Goal: Task Accomplishment & Management: Complete application form

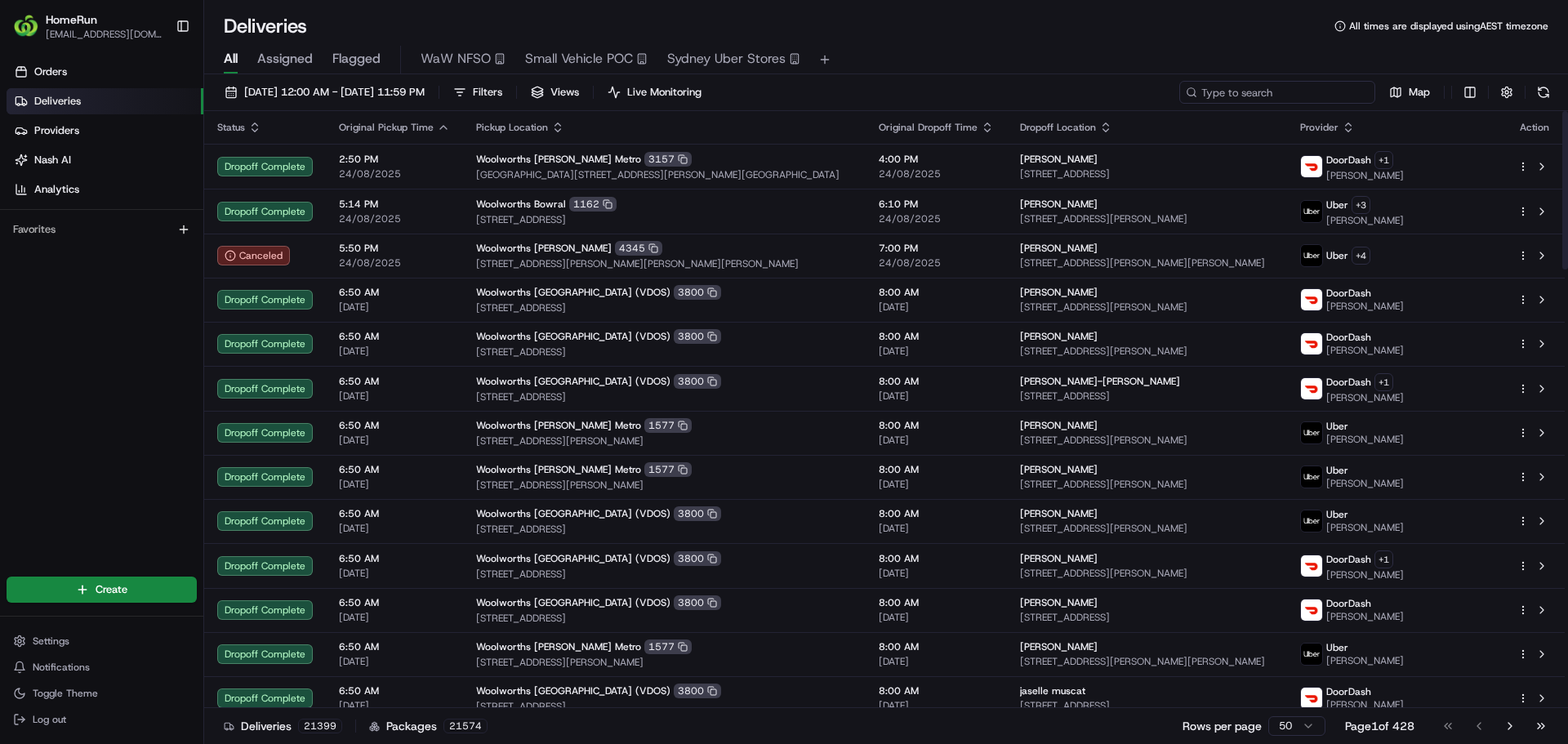
click at [1291, 93] on input at bounding box center [1277, 93] width 196 height 23
paste input "266320839"
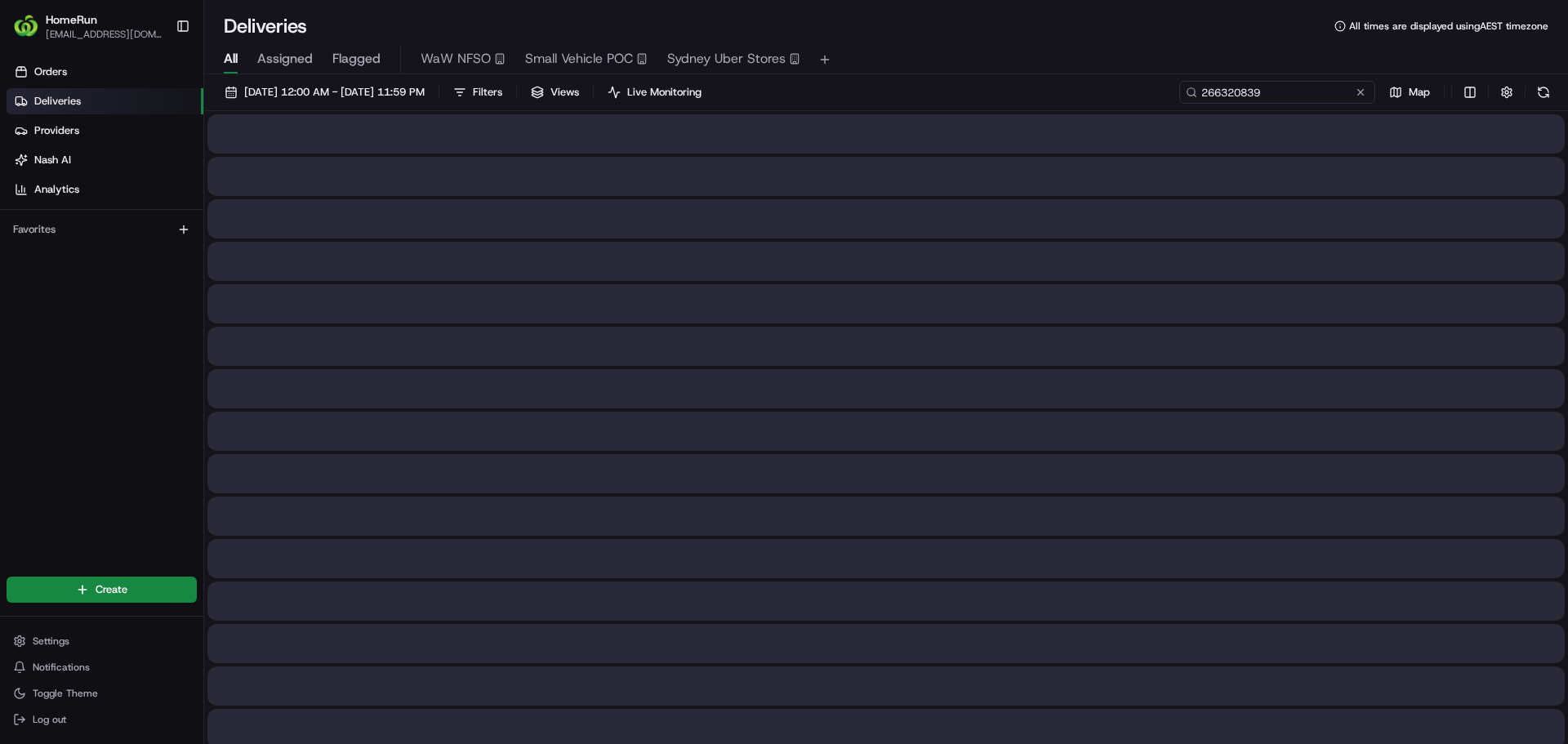
type input "266320839"
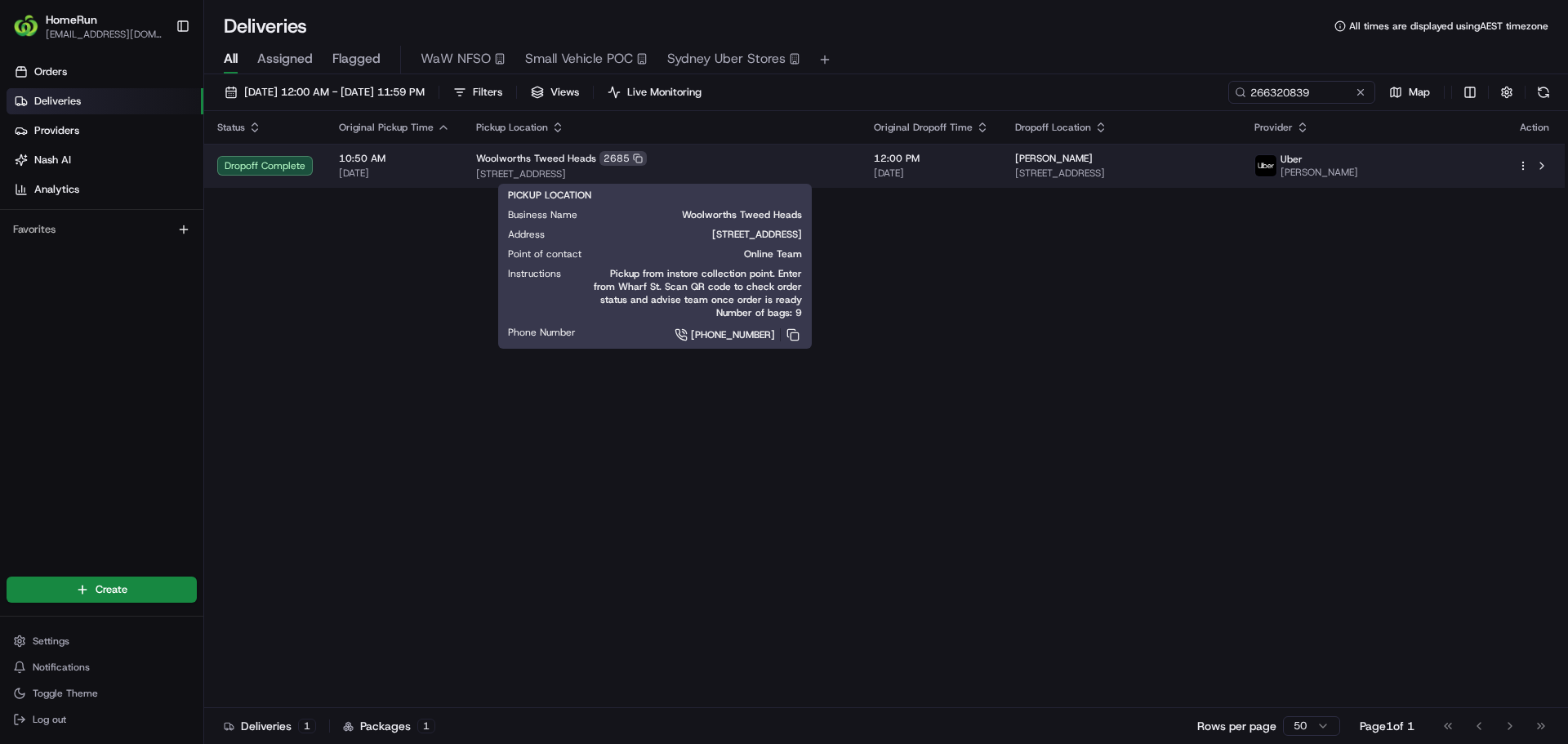
click at [789, 162] on div "Woolworths Tweed Heads 2685" at bounding box center [661, 157] width 371 height 14
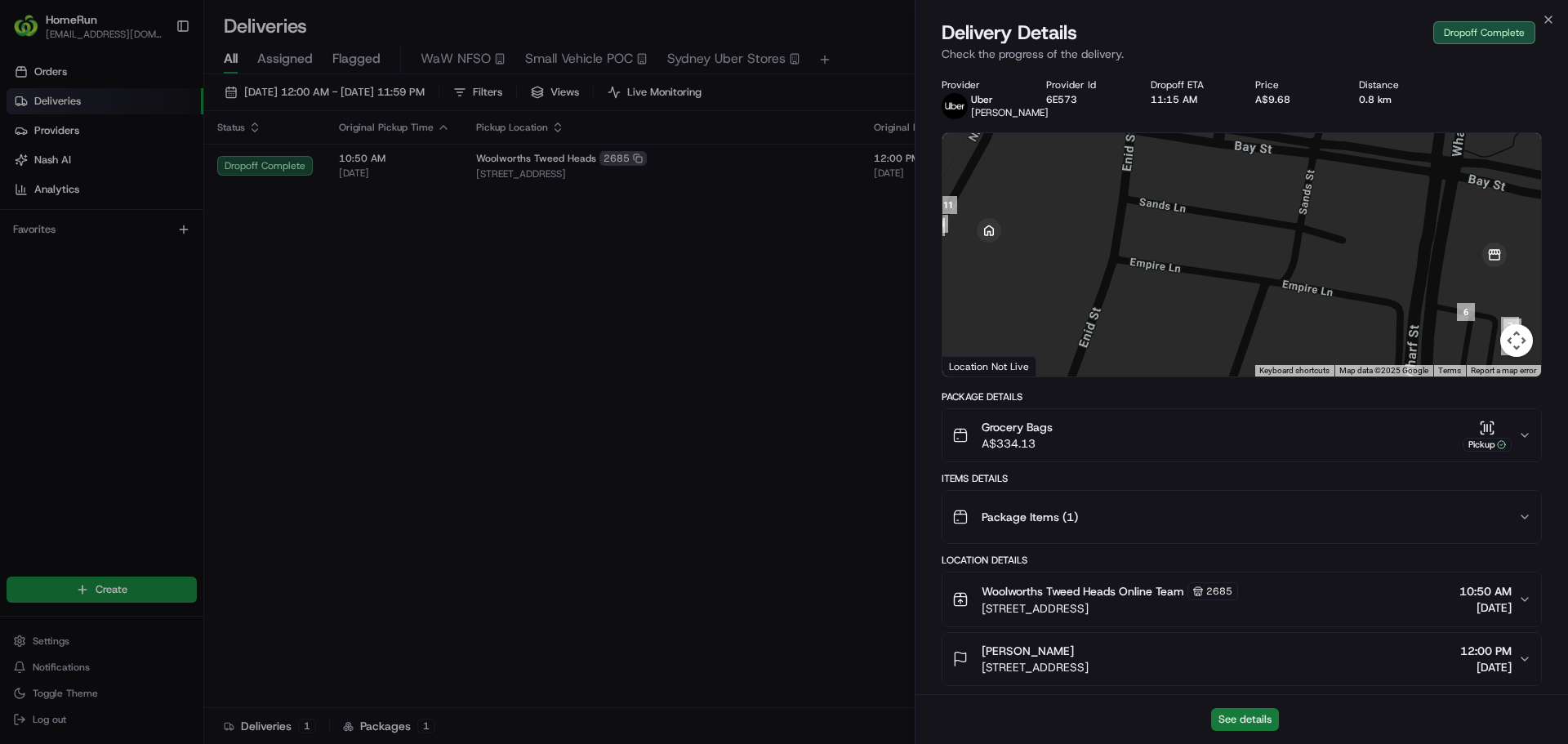
click at [1254, 721] on button "See details" at bounding box center [1244, 719] width 68 height 23
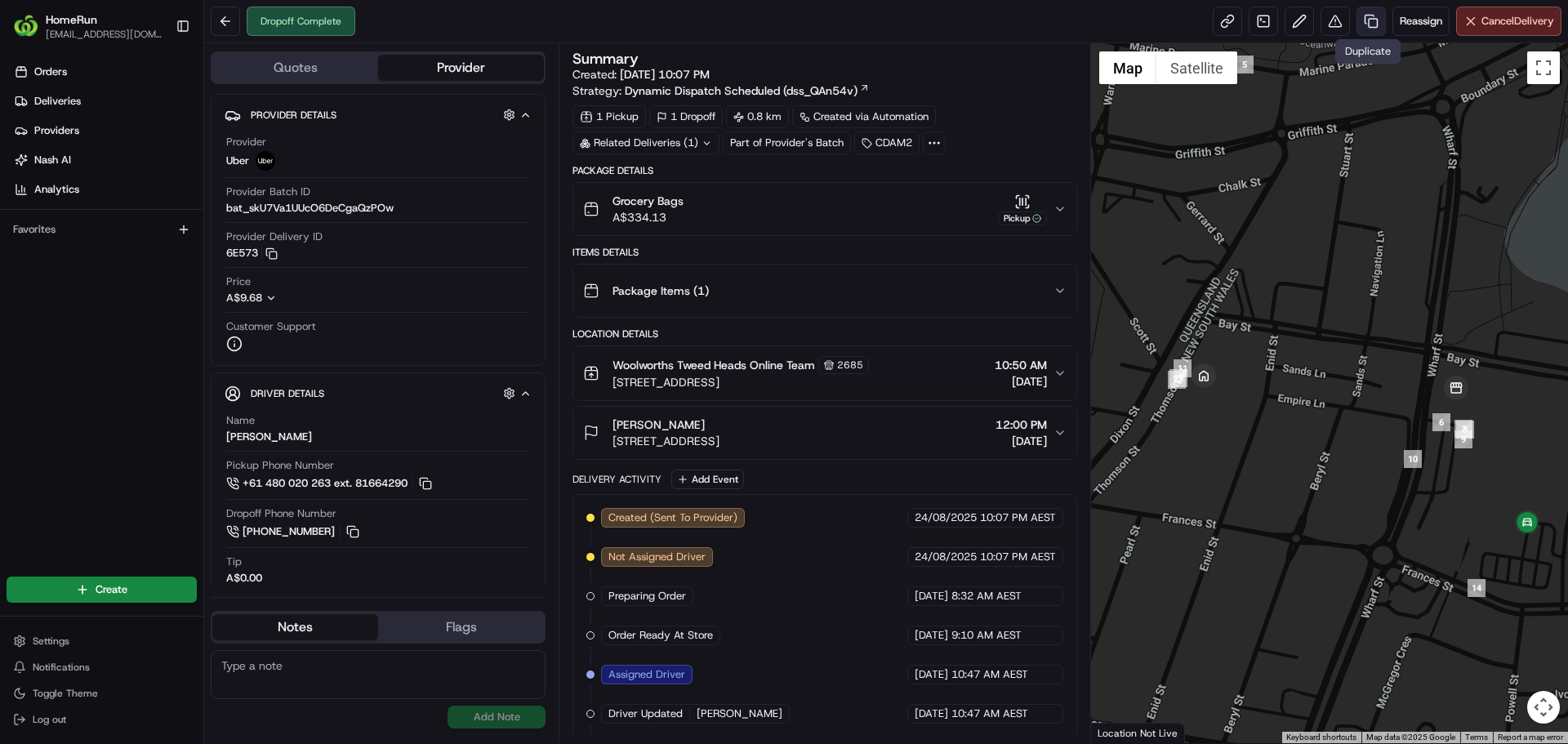
click at [1369, 27] on link at bounding box center [1370, 21] width 30 height 30
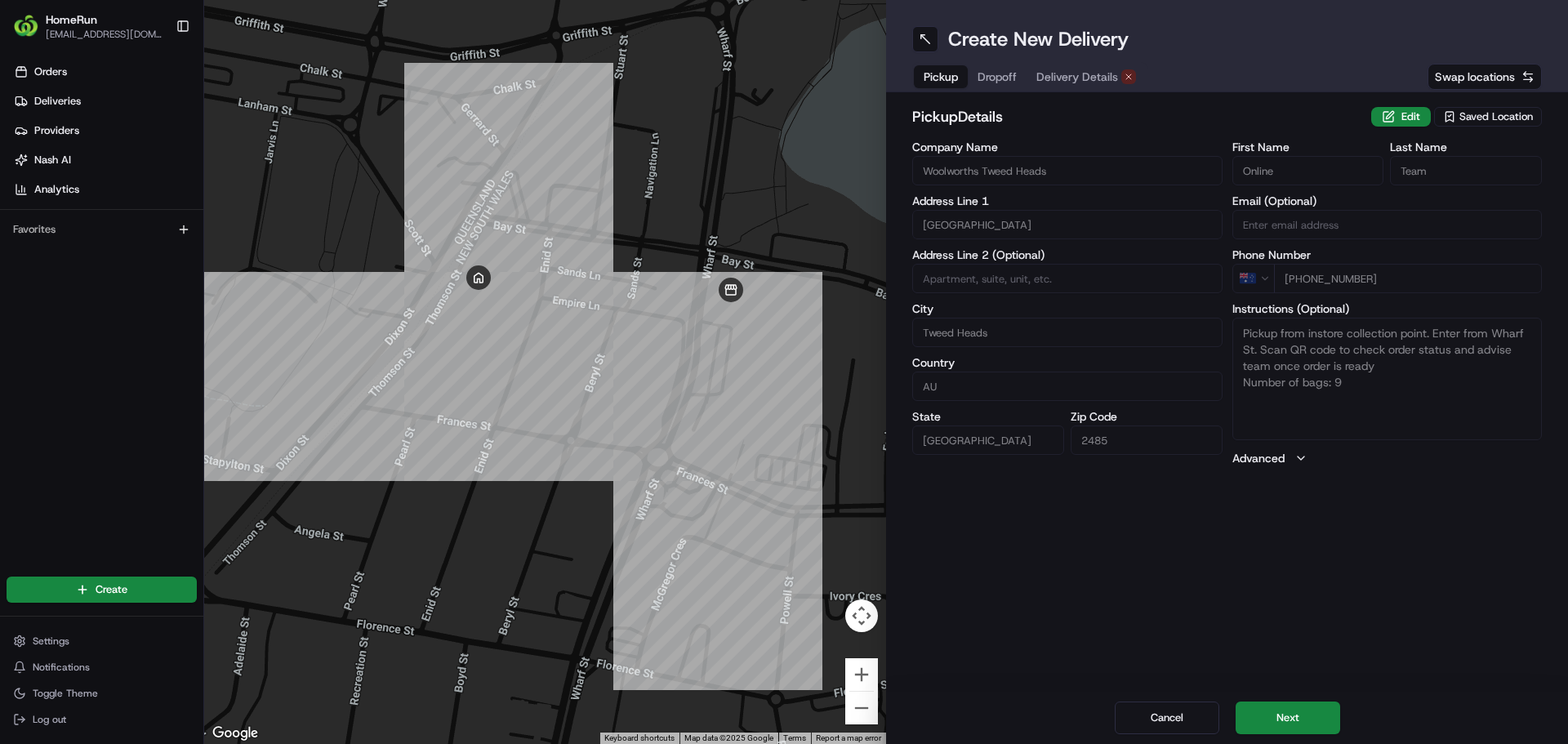
click at [1008, 68] on button "Dropoff" at bounding box center [997, 76] width 59 height 23
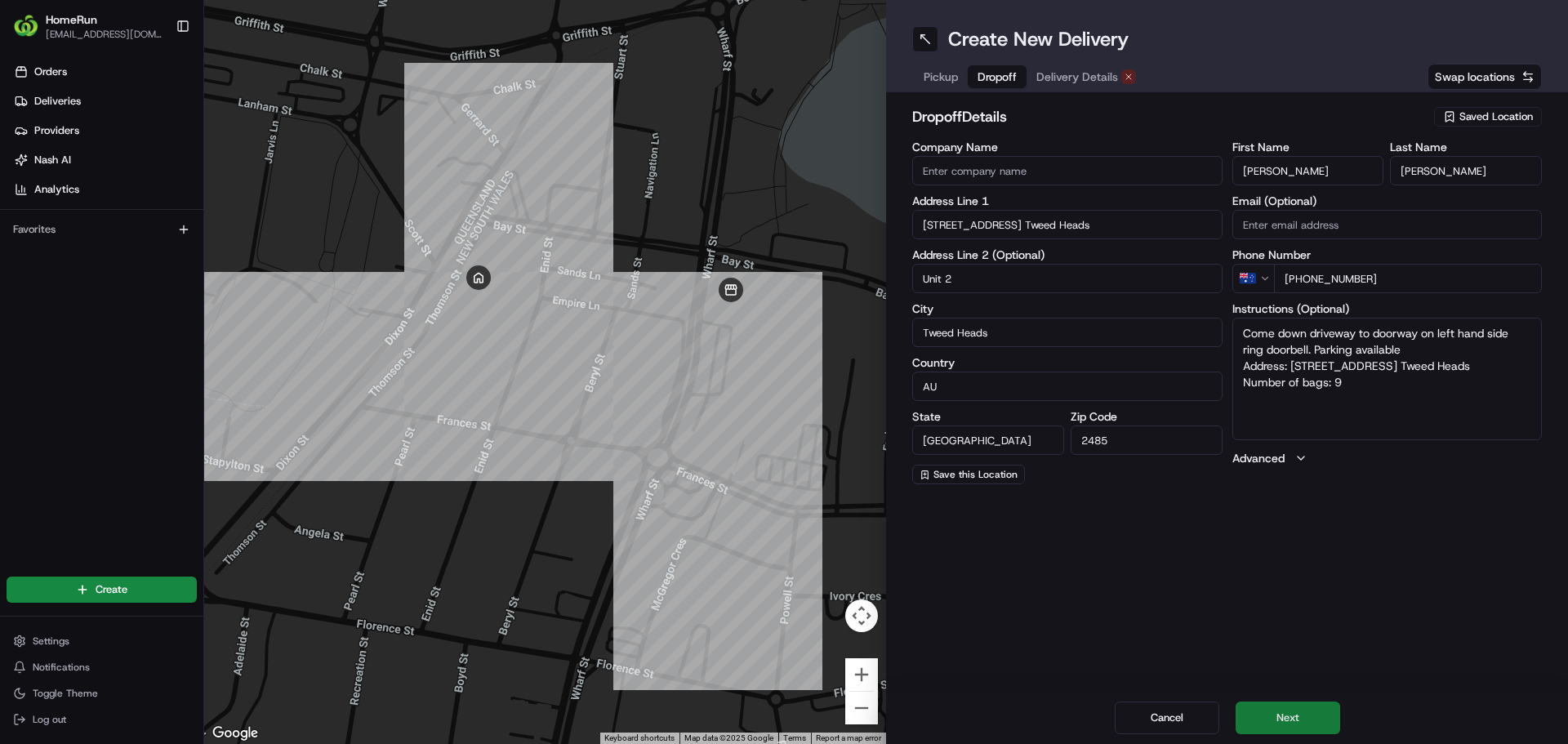
click at [1298, 713] on button "Next" at bounding box center [1288, 717] width 105 height 32
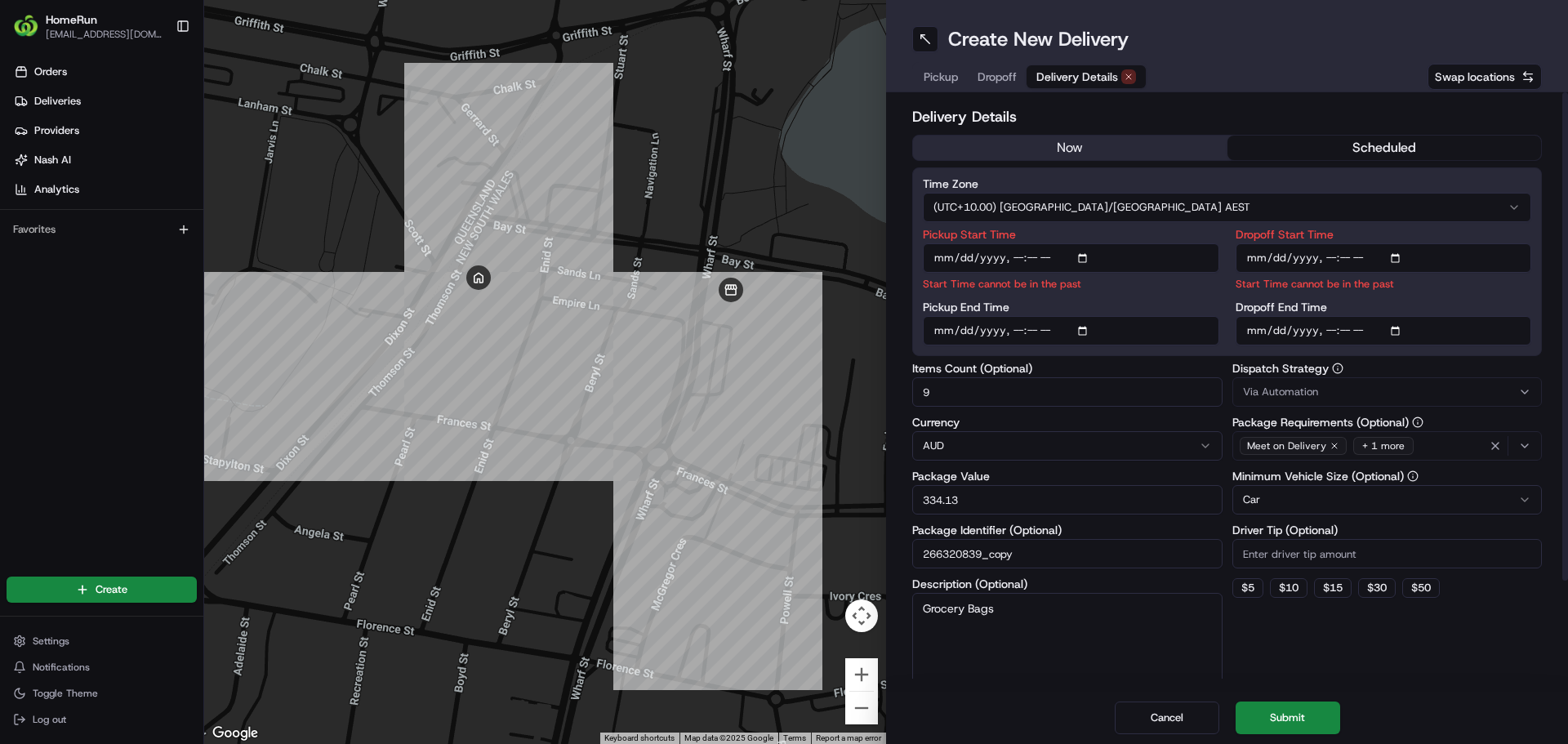
click at [1079, 141] on button "now" at bounding box center [1070, 148] width 314 height 25
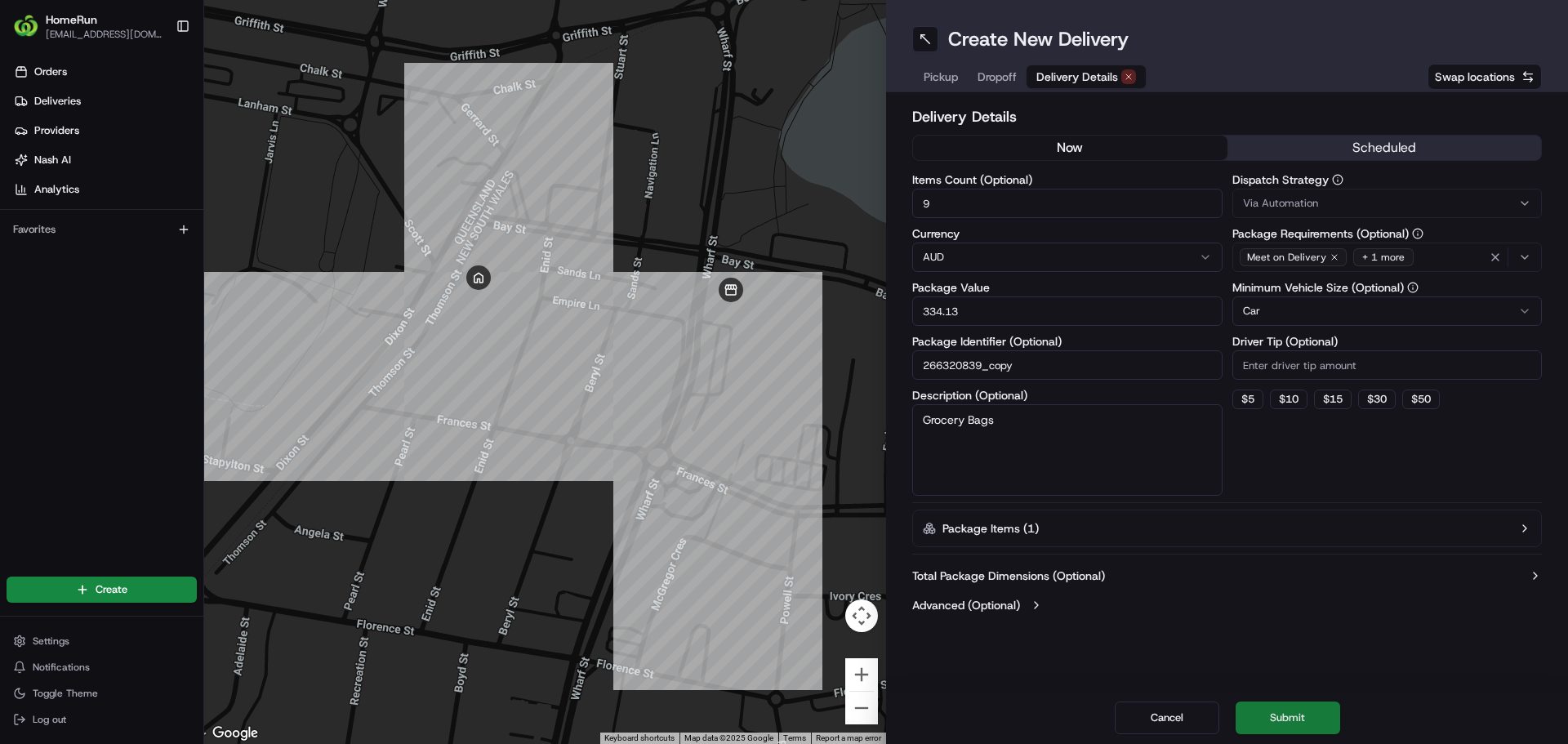
click at [1285, 714] on button "Submit" at bounding box center [1288, 717] width 105 height 32
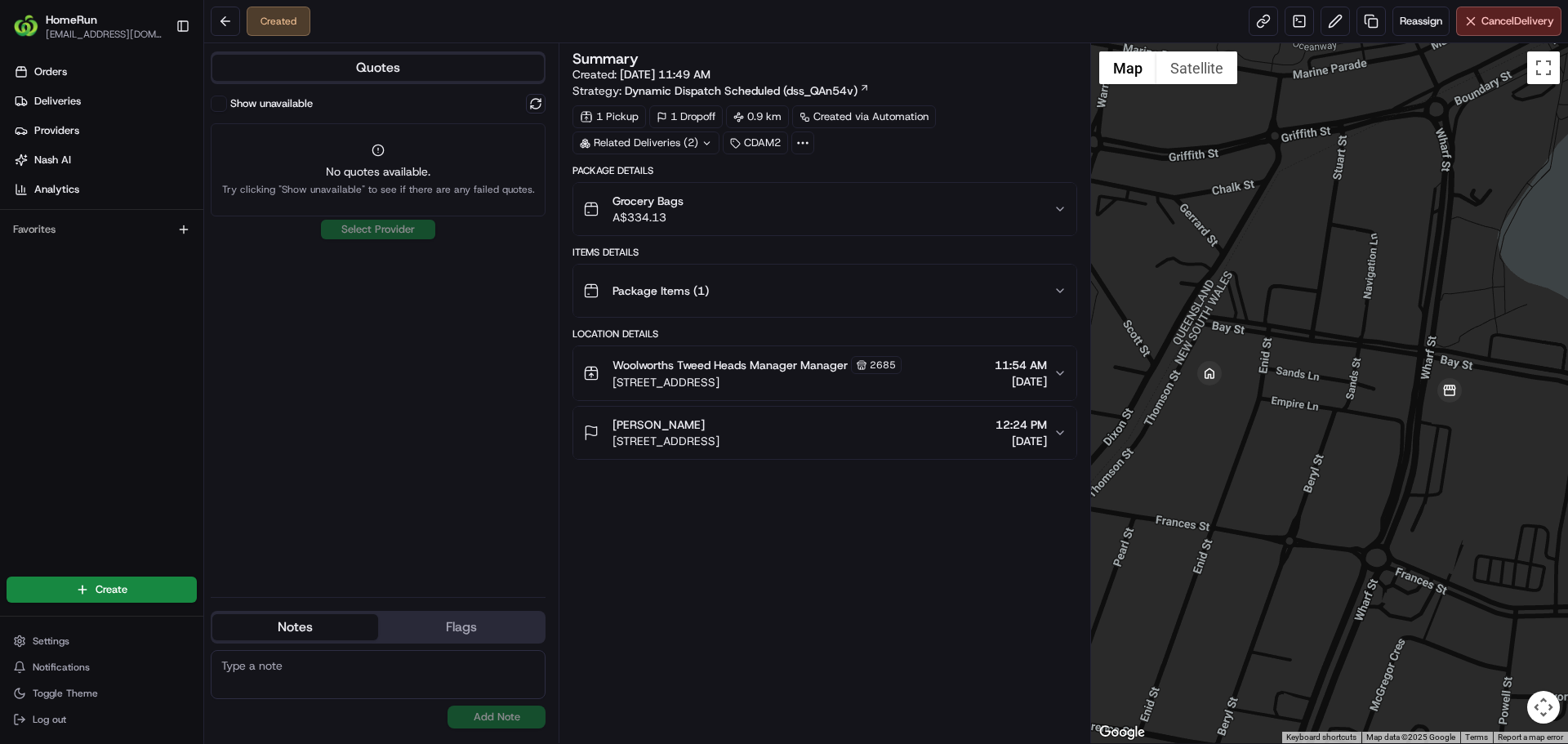
click at [362, 221] on div "Show unavailable No quotes available. Try clicking "Show unavailable" to see if…" at bounding box center [378, 338] width 335 height 489
click at [447, 368] on div "Show unavailable No quotes available. Try clicking "Show unavailable" to see if…" at bounding box center [378, 338] width 335 height 489
click at [413, 209] on div "No quotes available. Try clicking "Show unavailable" to see if there are any fa…" at bounding box center [378, 170] width 335 height 93
click at [410, 153] on div "No quotes available. Try clicking "Show unavailable" to see if there are any fa…" at bounding box center [378, 170] width 335 height 93
click at [303, 100] on label "Show unavailable" at bounding box center [271, 103] width 82 height 14
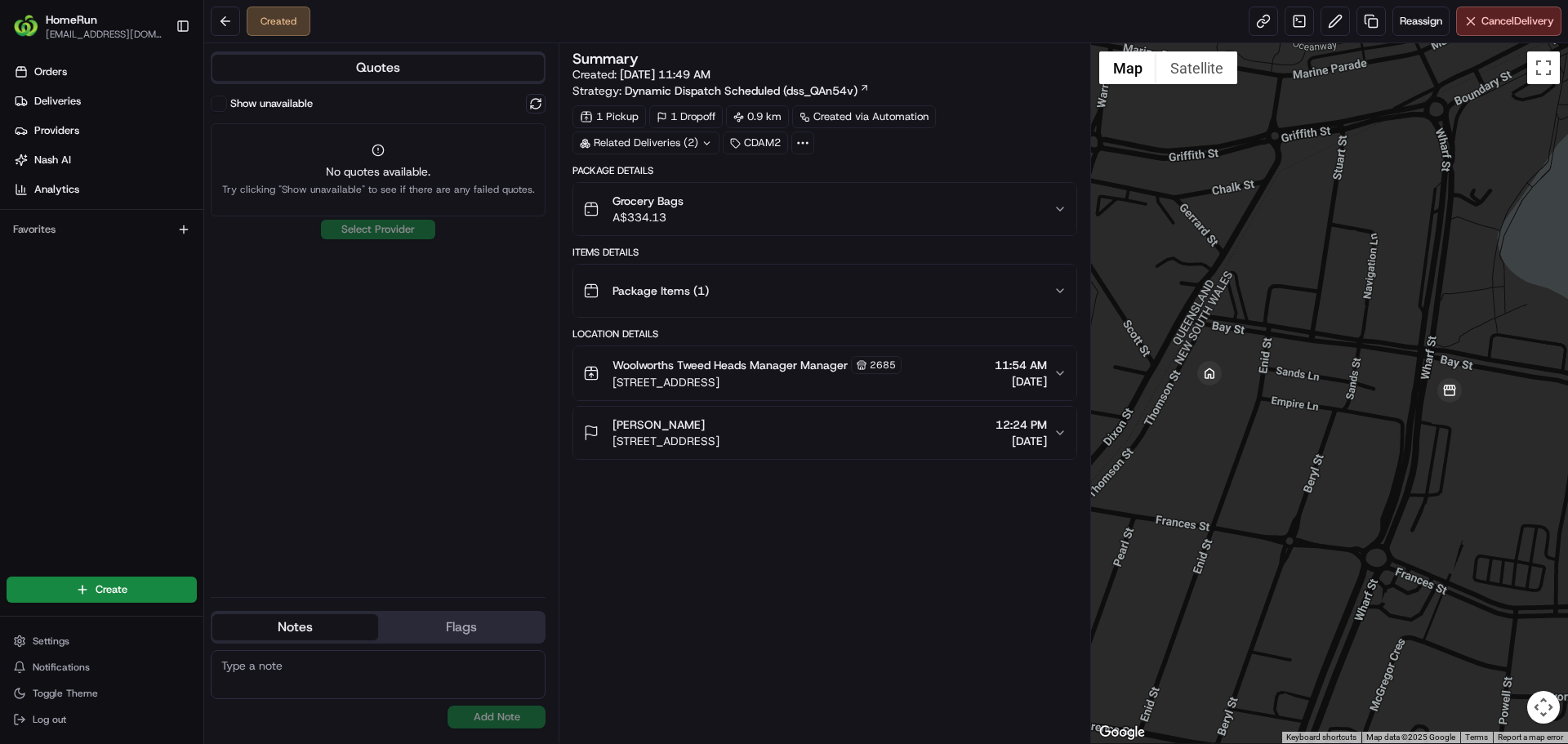
click at [227, 100] on button "Show unavailable" at bounding box center [219, 103] width 16 height 16
click at [396, 117] on div "Show unavailable Select Provider" at bounding box center [378, 338] width 335 height 489
click at [540, 106] on button at bounding box center [535, 103] width 20 height 20
click at [216, 98] on button "Show unavailable" at bounding box center [219, 103] width 16 height 16
click at [380, 231] on div "Show unavailable No quotes available. Try clicking "Show unavailable" to see if…" at bounding box center [378, 338] width 335 height 489
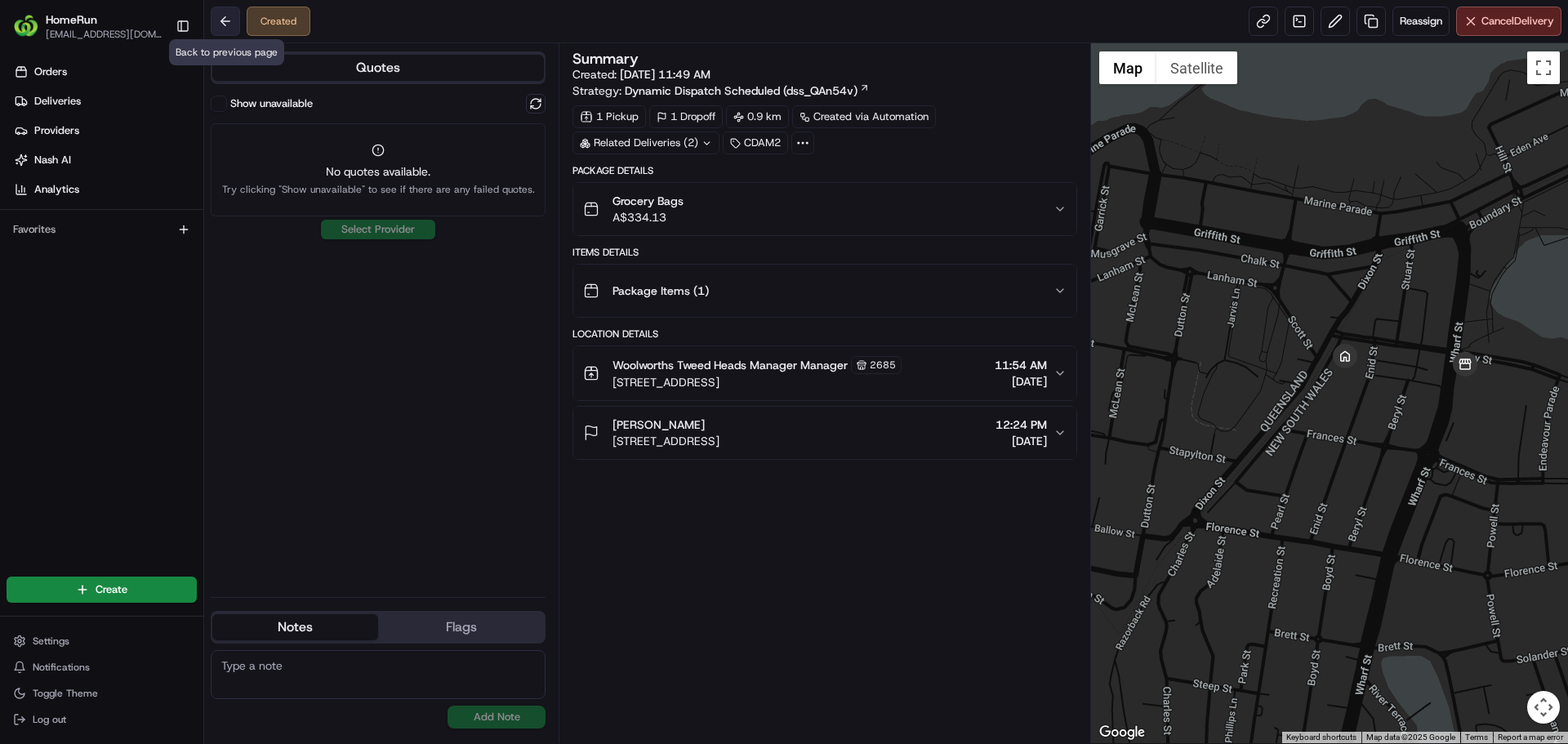
click at [237, 20] on button at bounding box center [225, 21] width 30 height 30
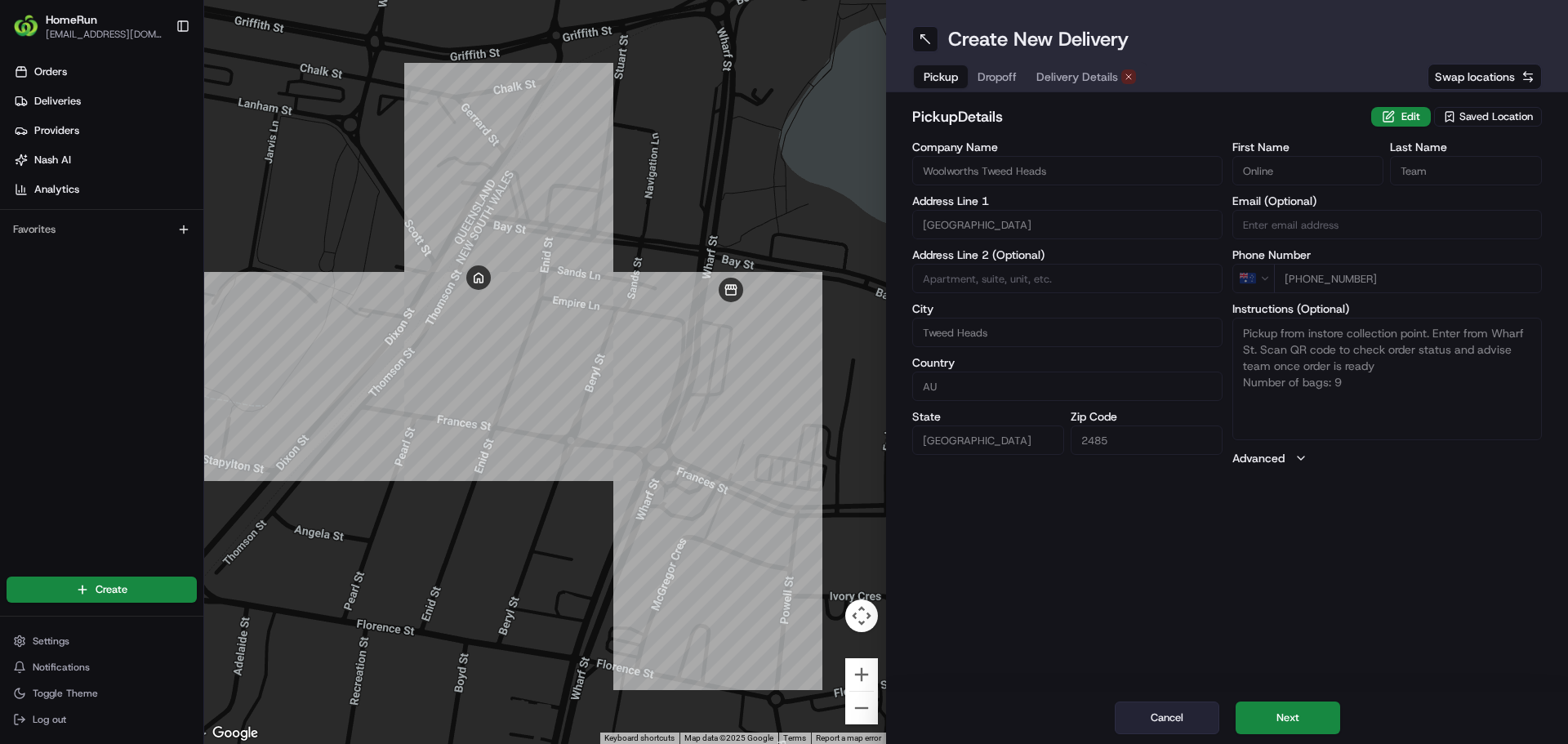
click at [1164, 724] on button "Cancel" at bounding box center [1167, 717] width 105 height 32
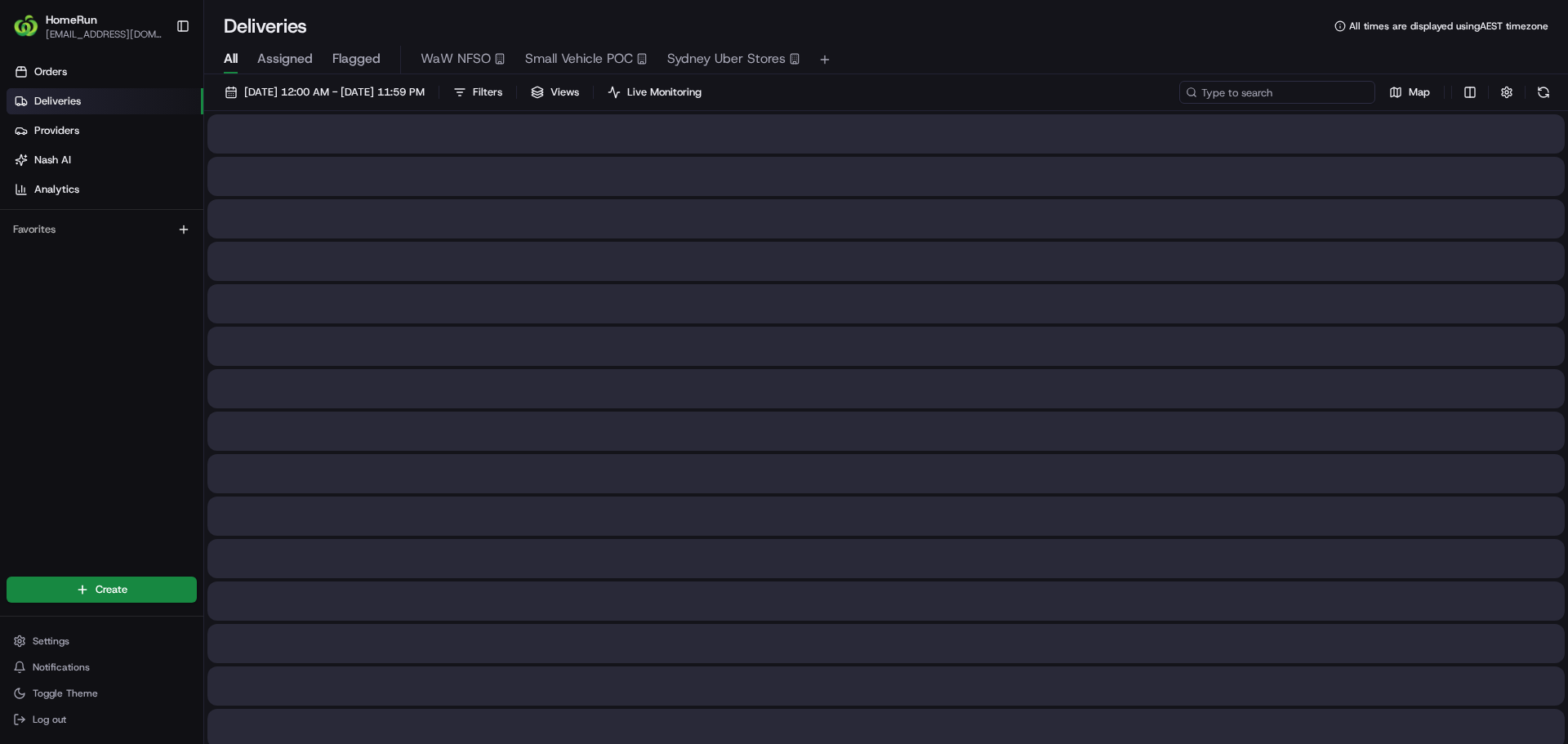
click at [1326, 94] on input at bounding box center [1277, 93] width 196 height 23
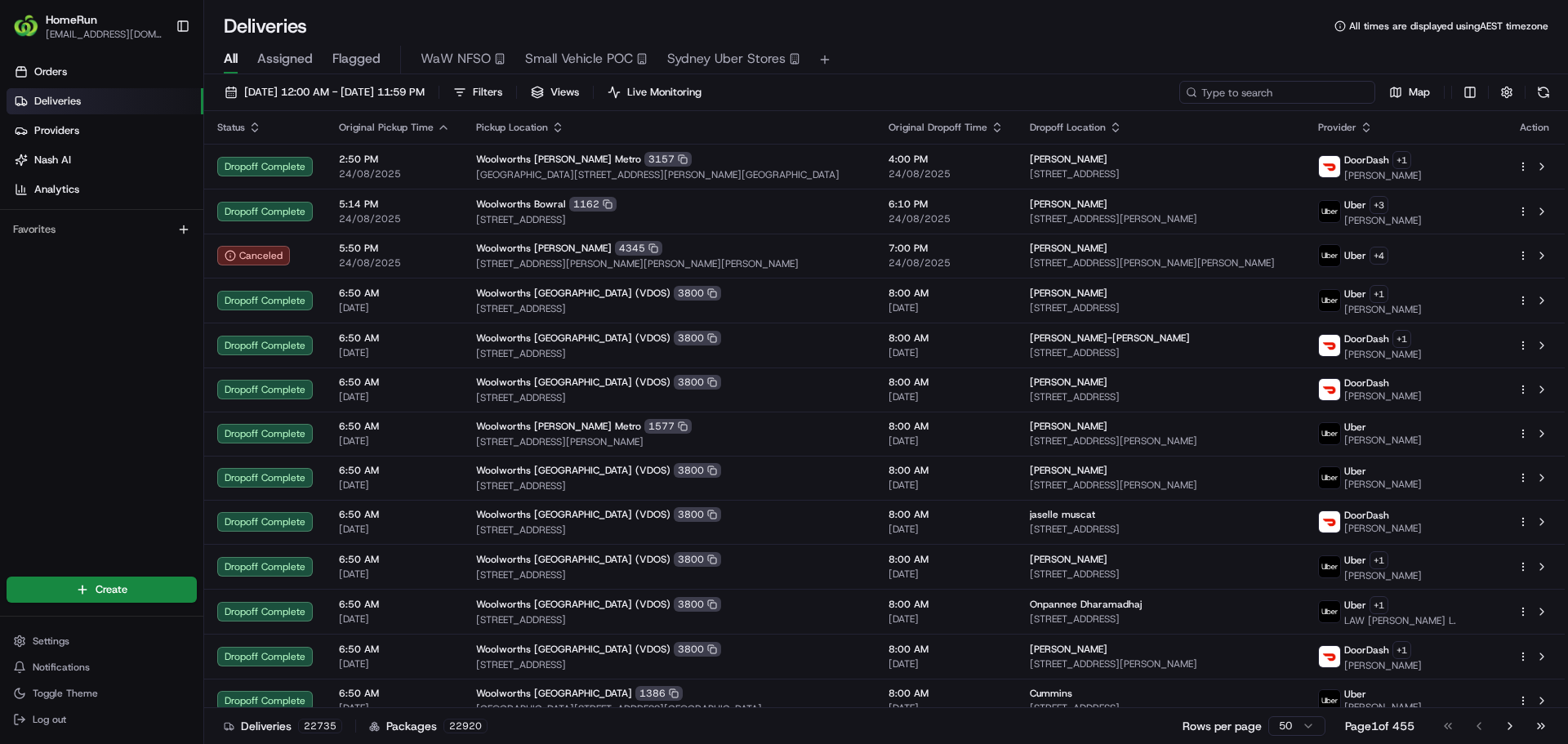
paste input "266320839"
type input "266320839"
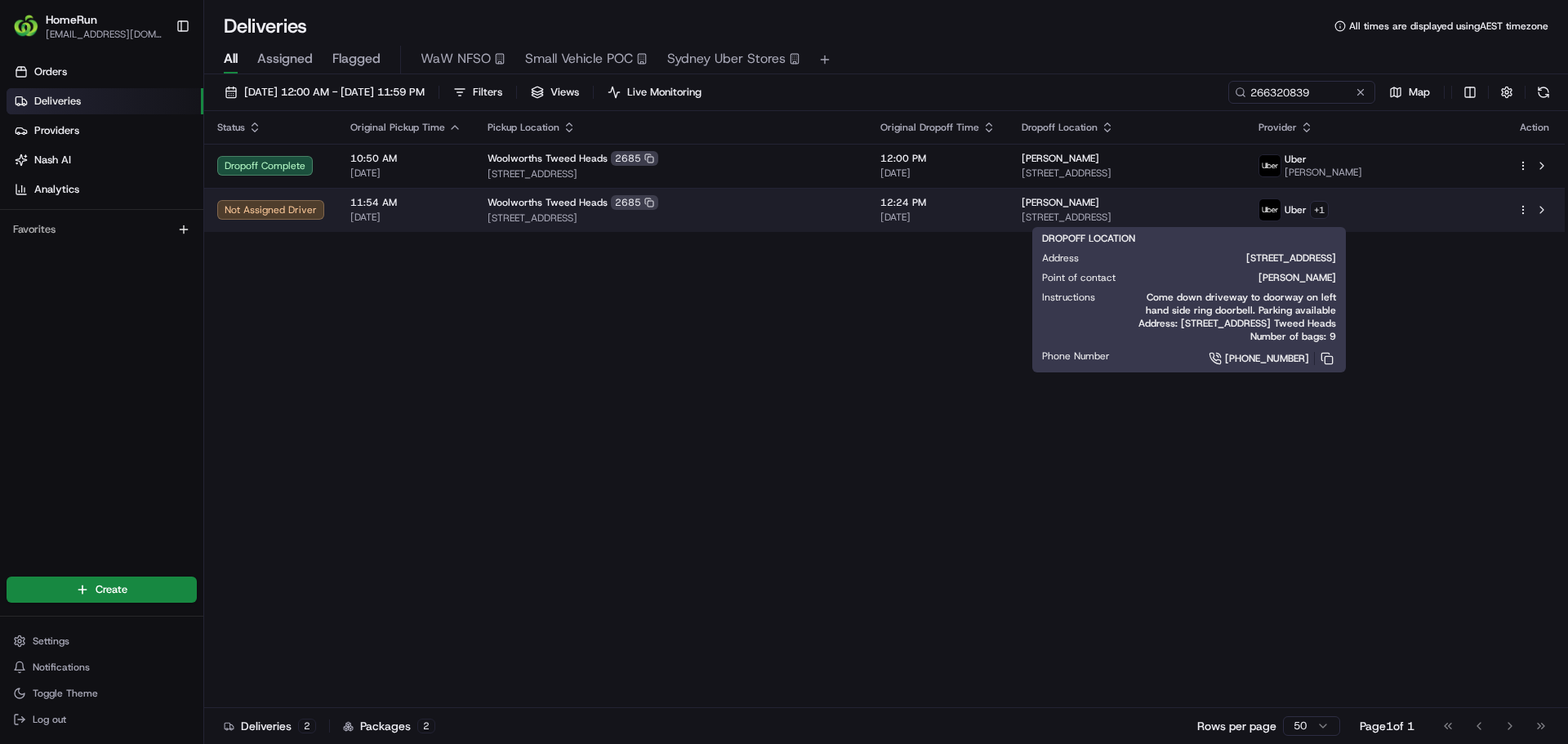
click at [1128, 200] on div "[PERSON_NAME]" at bounding box center [1126, 202] width 210 height 13
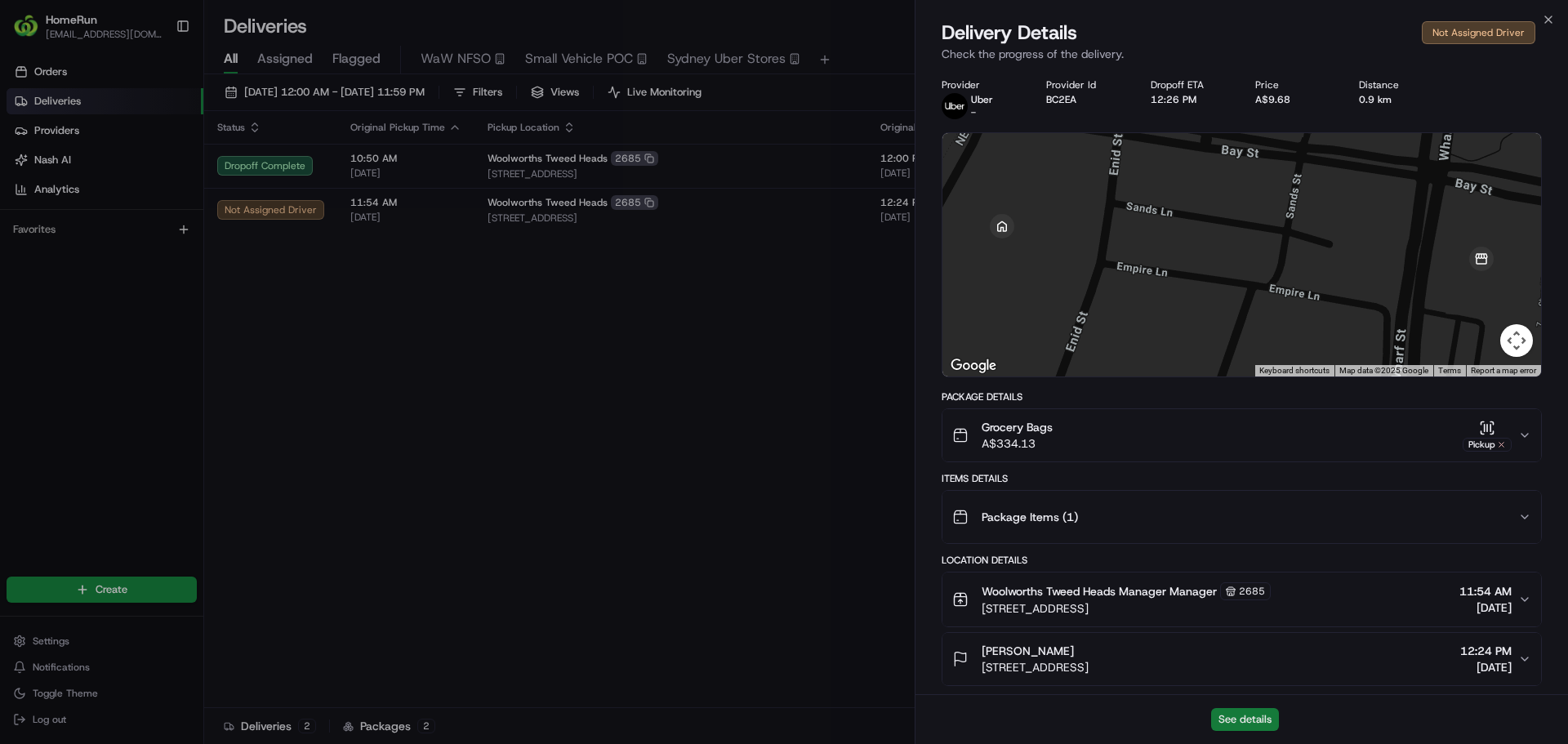
click at [1244, 715] on button "See details" at bounding box center [1244, 719] width 68 height 23
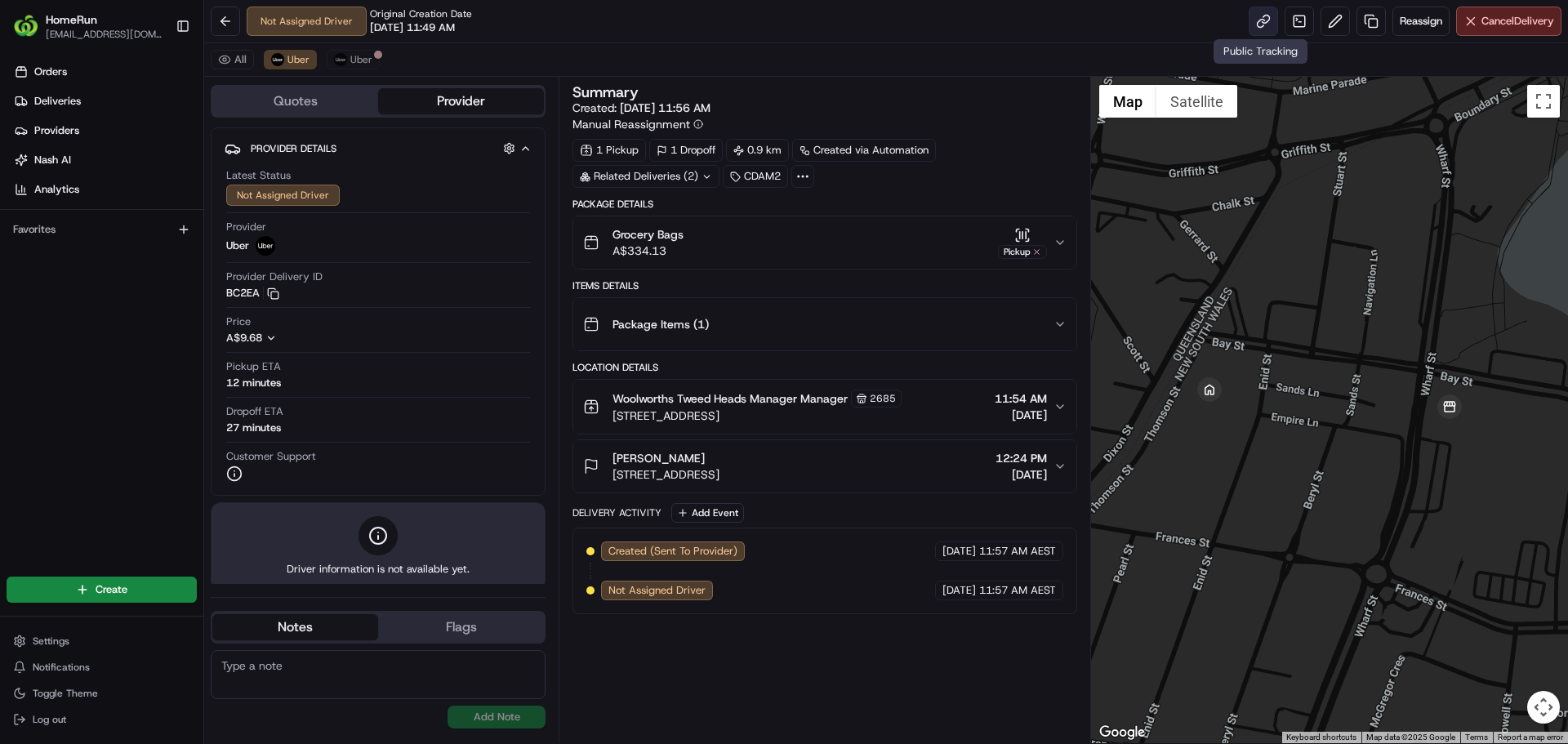
click at [1259, 20] on link at bounding box center [1263, 21] width 30 height 30
